Goal: Information Seeking & Learning: Find specific fact

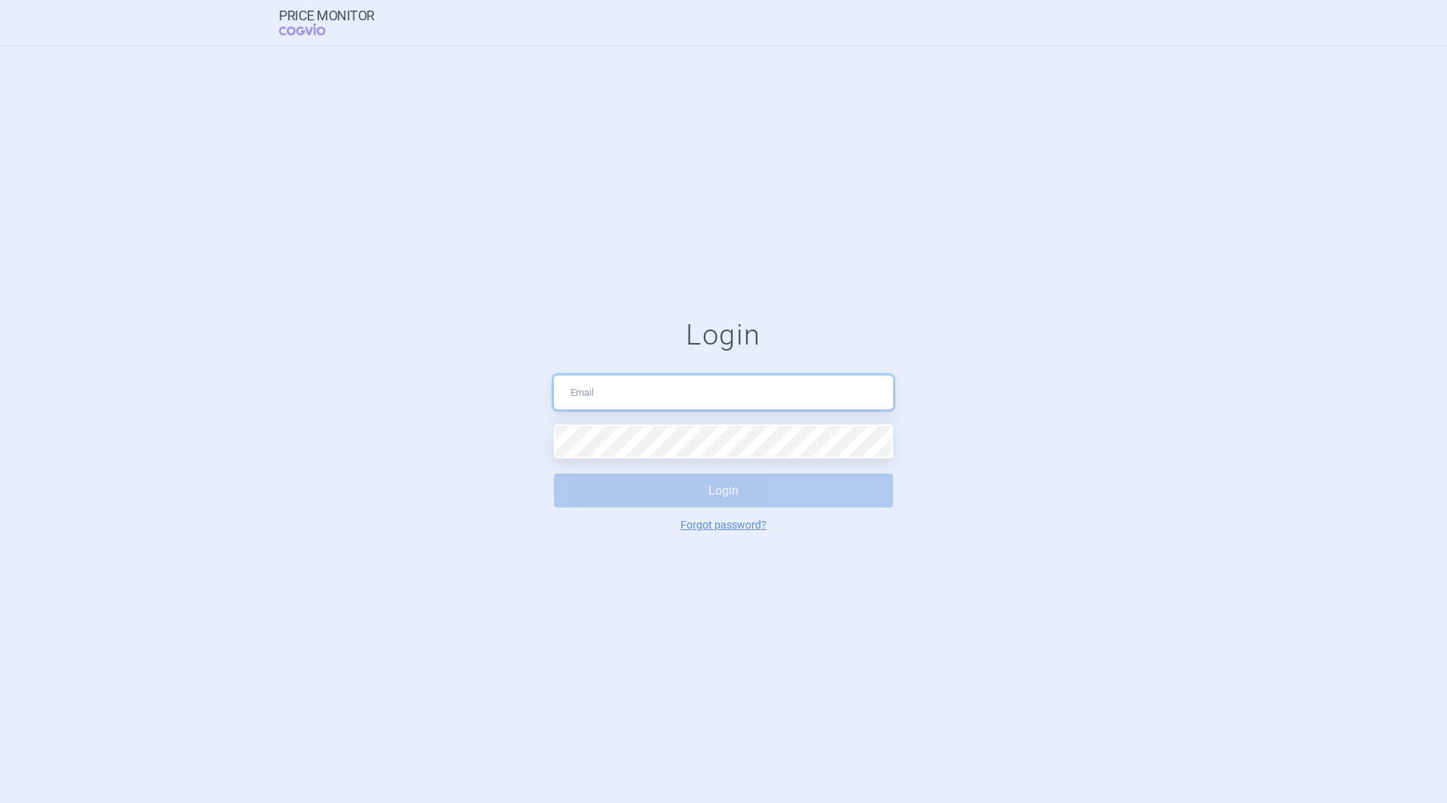
click at [730, 392] on input "text" at bounding box center [723, 392] width 339 height 34
type input "pavel.pesek@astrazeneca.com"
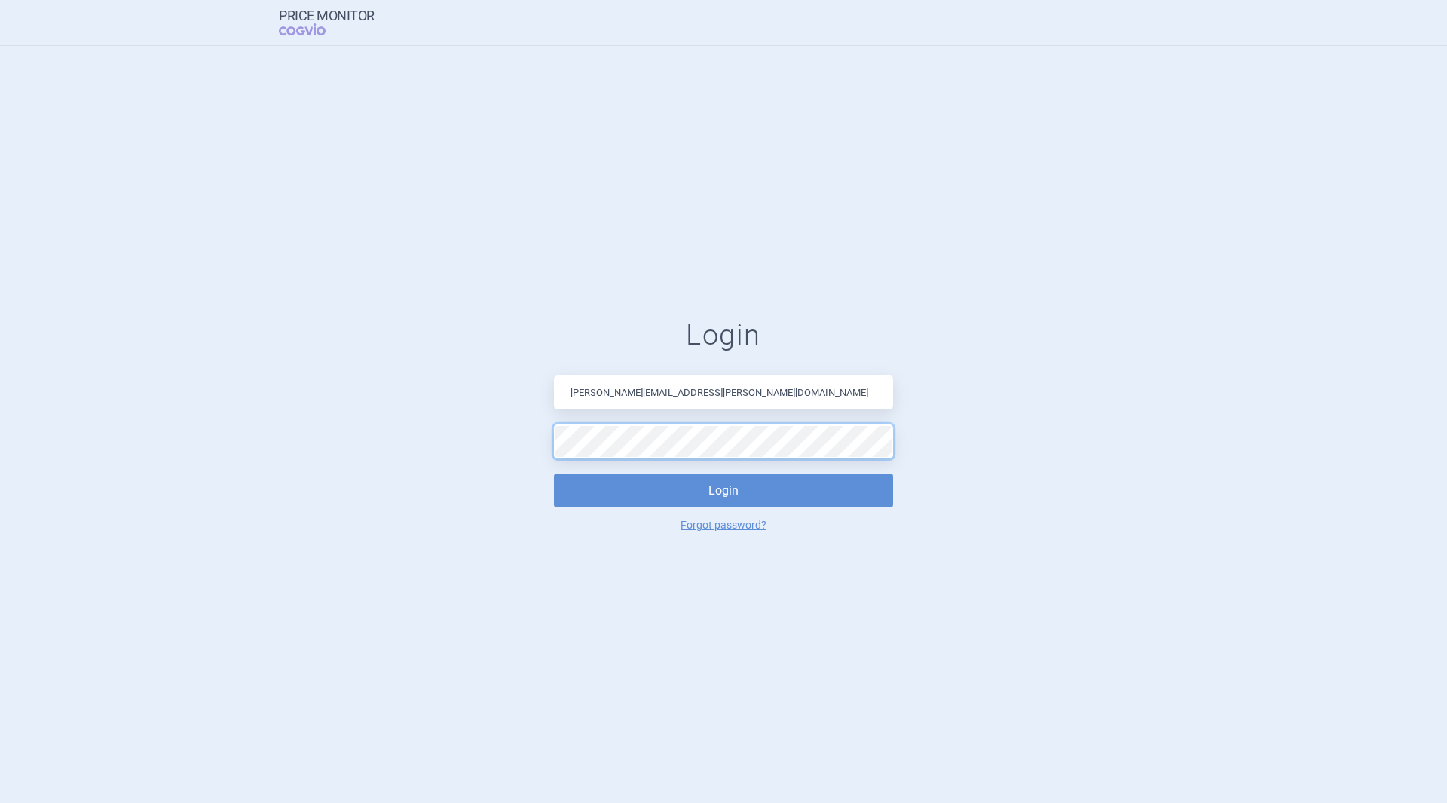
click at [554, 473] on button "Login" at bounding box center [723, 490] width 339 height 34
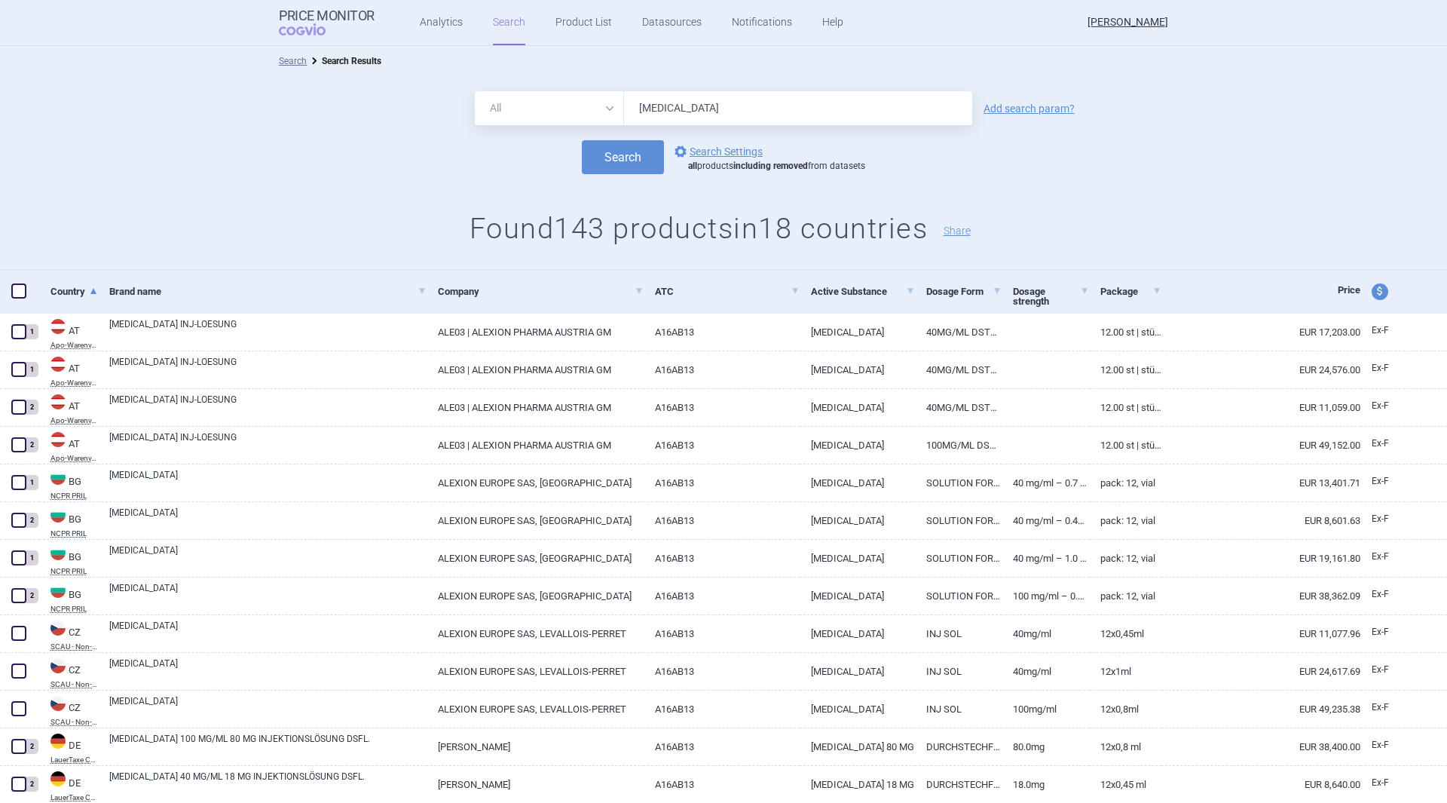
click at [1004, 108] on link "Add search param?" at bounding box center [1028, 108] width 91 height 11
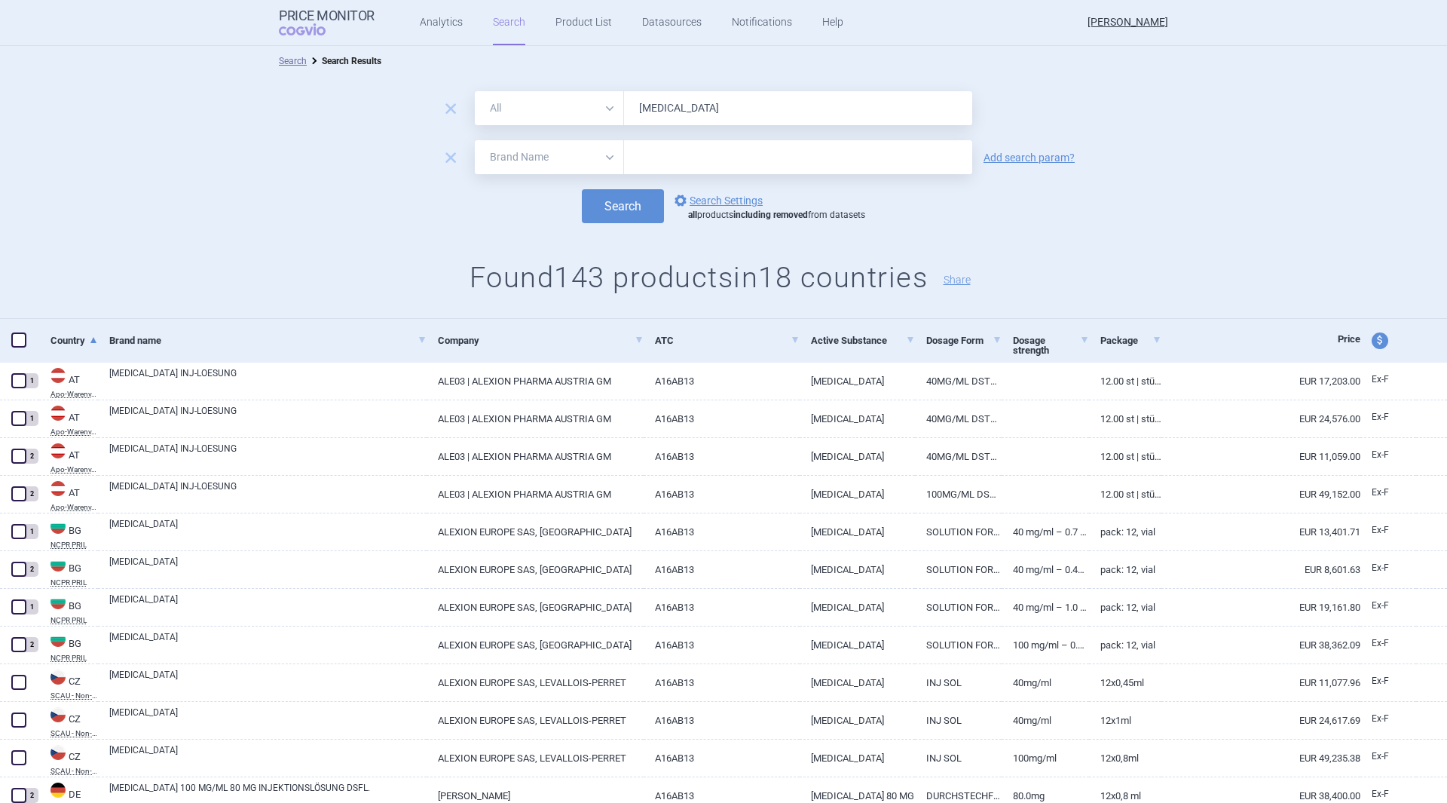
drag, startPoint x: 497, startPoint y: 157, endPoint x: 506, endPoint y: 170, distance: 15.7
click at [497, 157] on select "All Brand Name ATC Company Active Substance Country Newer than" at bounding box center [549, 157] width 149 height 34
select select "country"
click at [475, 140] on select "All Brand Name ATC Company Active Substance Country Newer than" at bounding box center [549, 157] width 149 height 34
click at [658, 161] on input "text" at bounding box center [797, 158] width 333 height 20
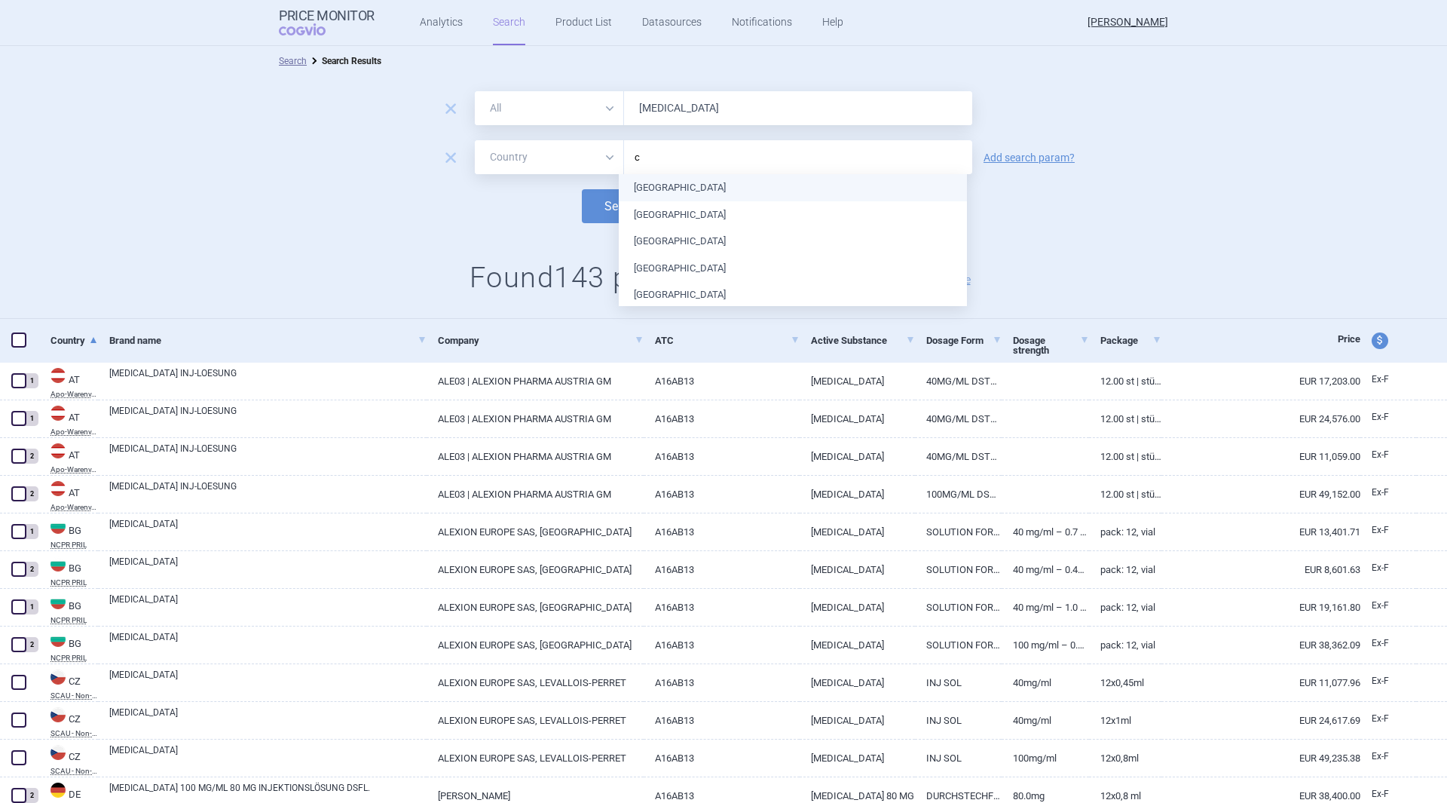
type input "cz"
click at [684, 182] on ul "Austria Belgium Bulgaria Croatia Cyprus Czech Republic Denmark Estonia Finland …" at bounding box center [793, 536] width 348 height 724
click at [592, 213] on button "Search" at bounding box center [623, 206] width 82 height 34
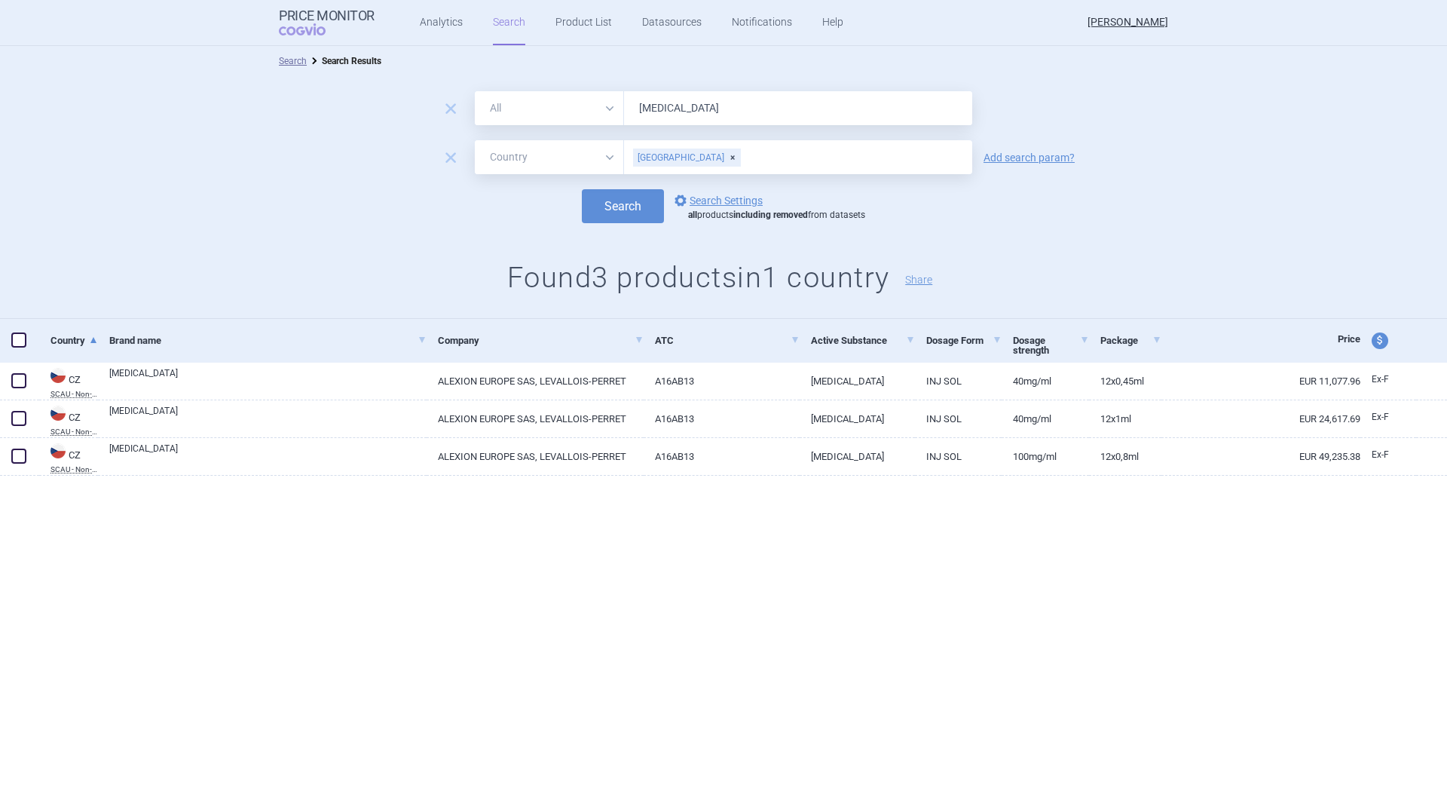
click at [696, 458] on link "A16AB13" at bounding box center [721, 456] width 155 height 37
select select "EUR"
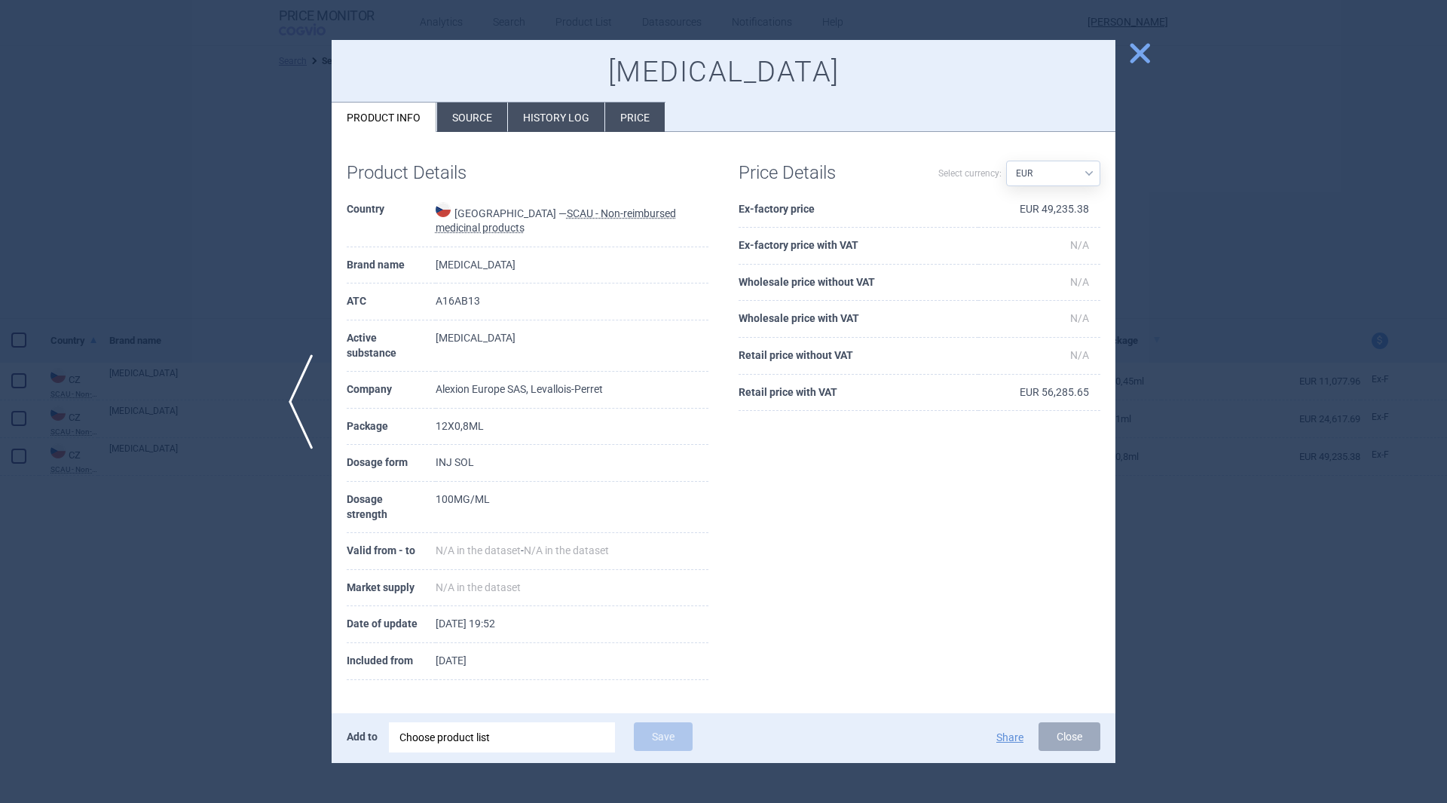
click at [633, 112] on li "Price" at bounding box center [635, 116] width 60 height 29
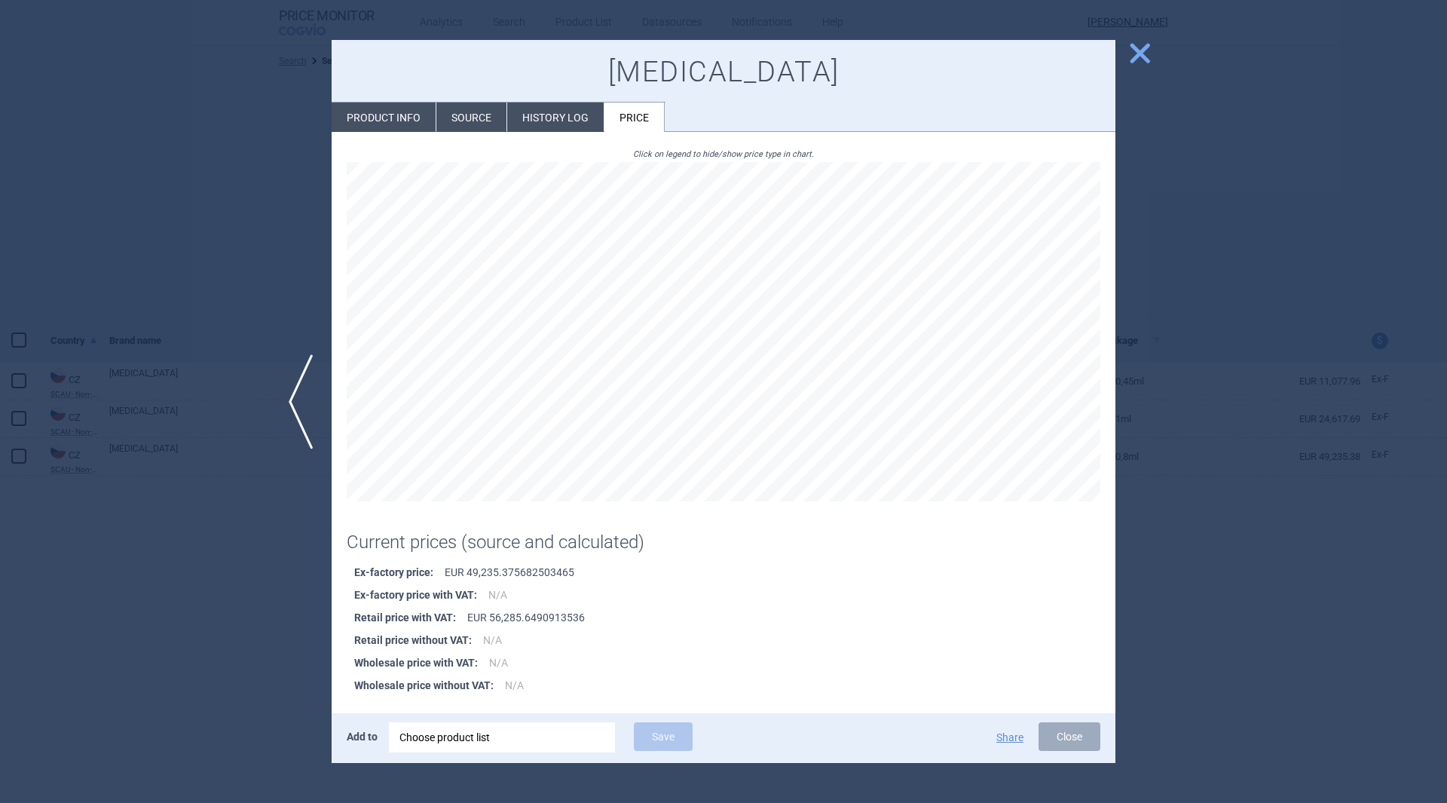
click at [525, 120] on li "History log" at bounding box center [555, 116] width 96 height 29
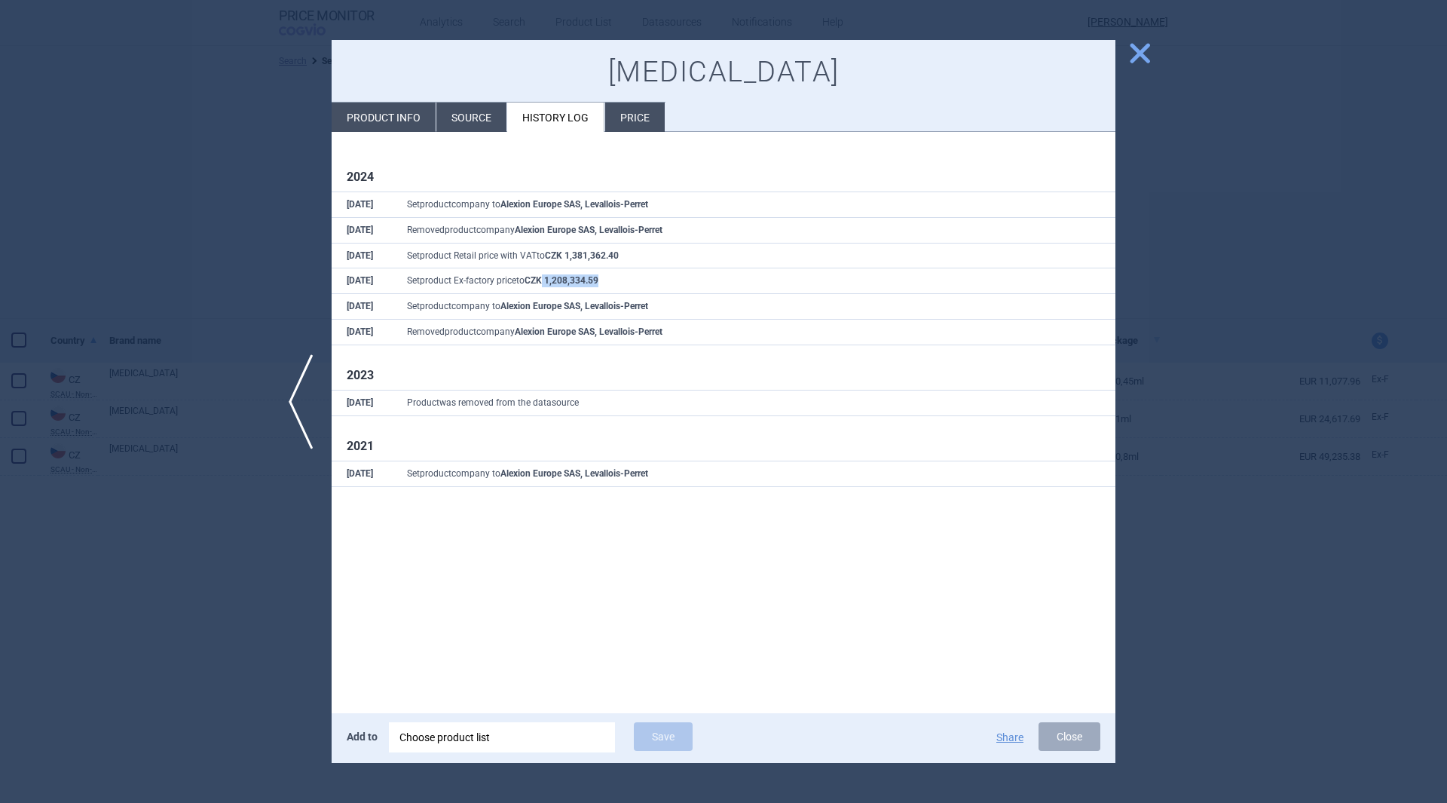
drag, startPoint x: 545, startPoint y: 283, endPoint x: 621, endPoint y: 283, distance: 76.1
click at [621, 283] on td "Set product Ex-factory price to CZK 1,208,334.59" at bounding box center [753, 281] width 723 height 26
click at [1134, 54] on span "close" at bounding box center [1140, 53] width 26 height 26
